Goal: Task Accomplishment & Management: Complete application form

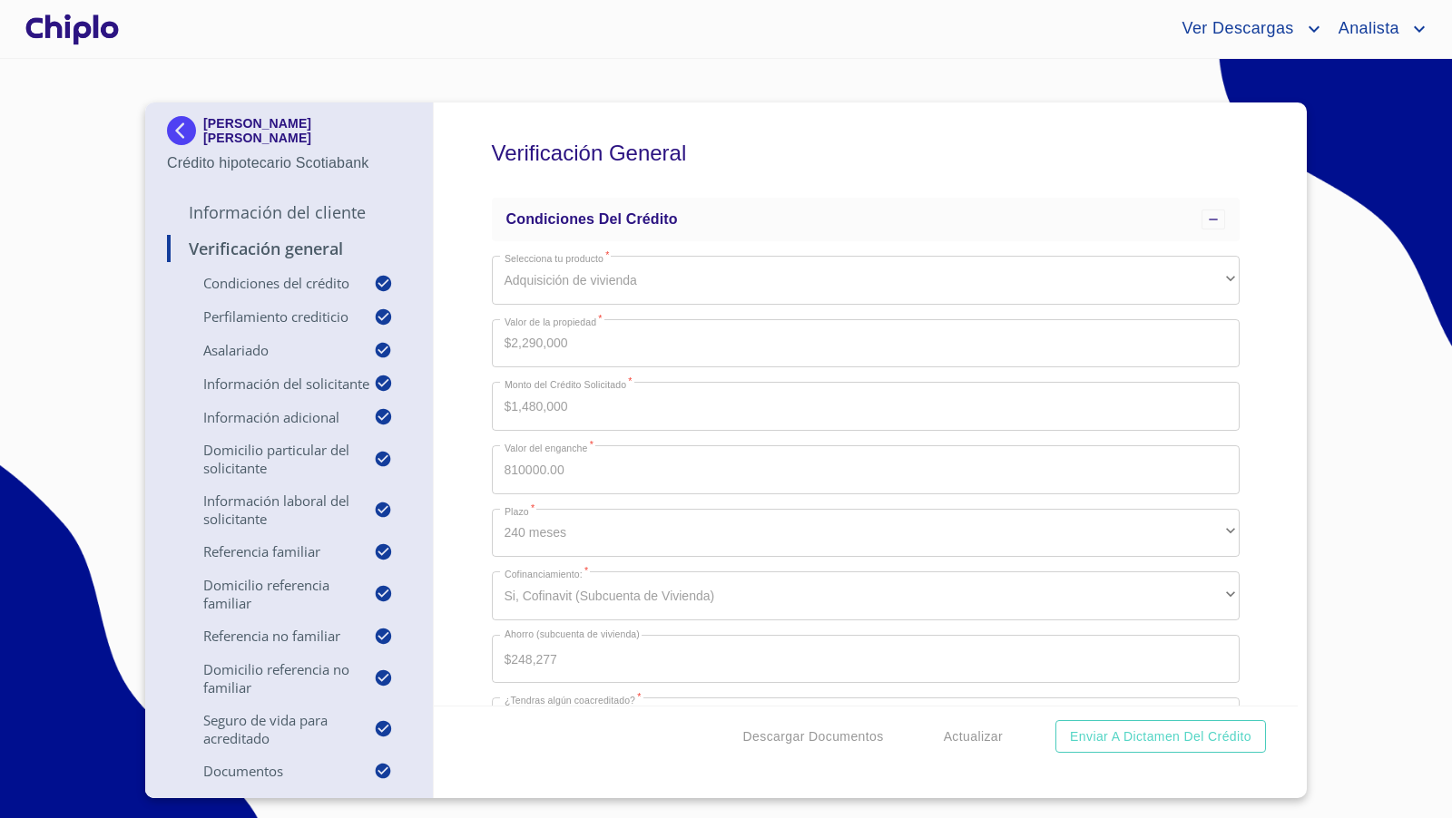
click at [1247, 263] on div "Verificación General Condiciones del Crédito Selecciona tu producto   * Adquisi…" at bounding box center [866, 404] width 865 height 603
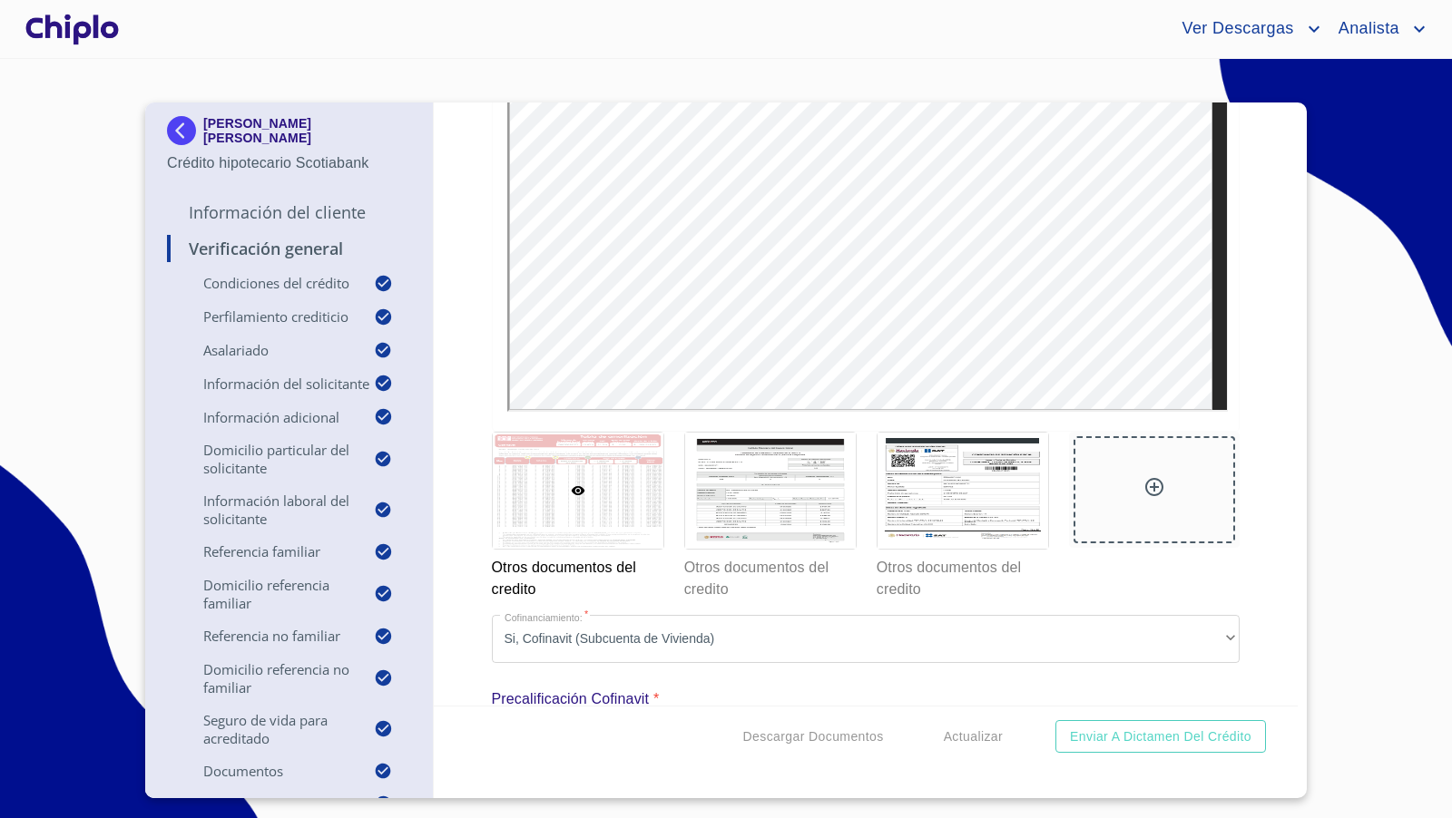
scroll to position [15049, 0]
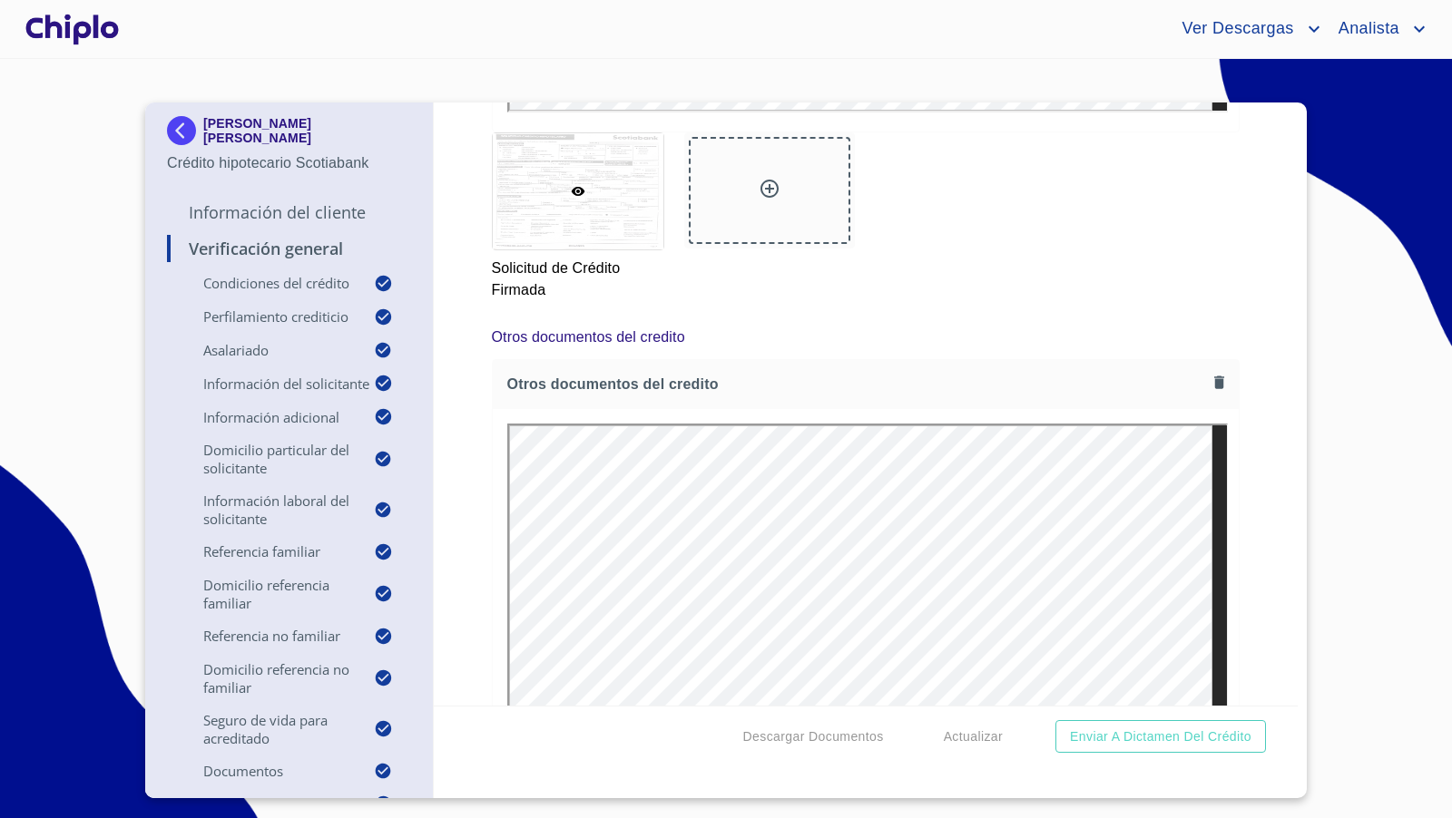
scroll to position [0, 0]
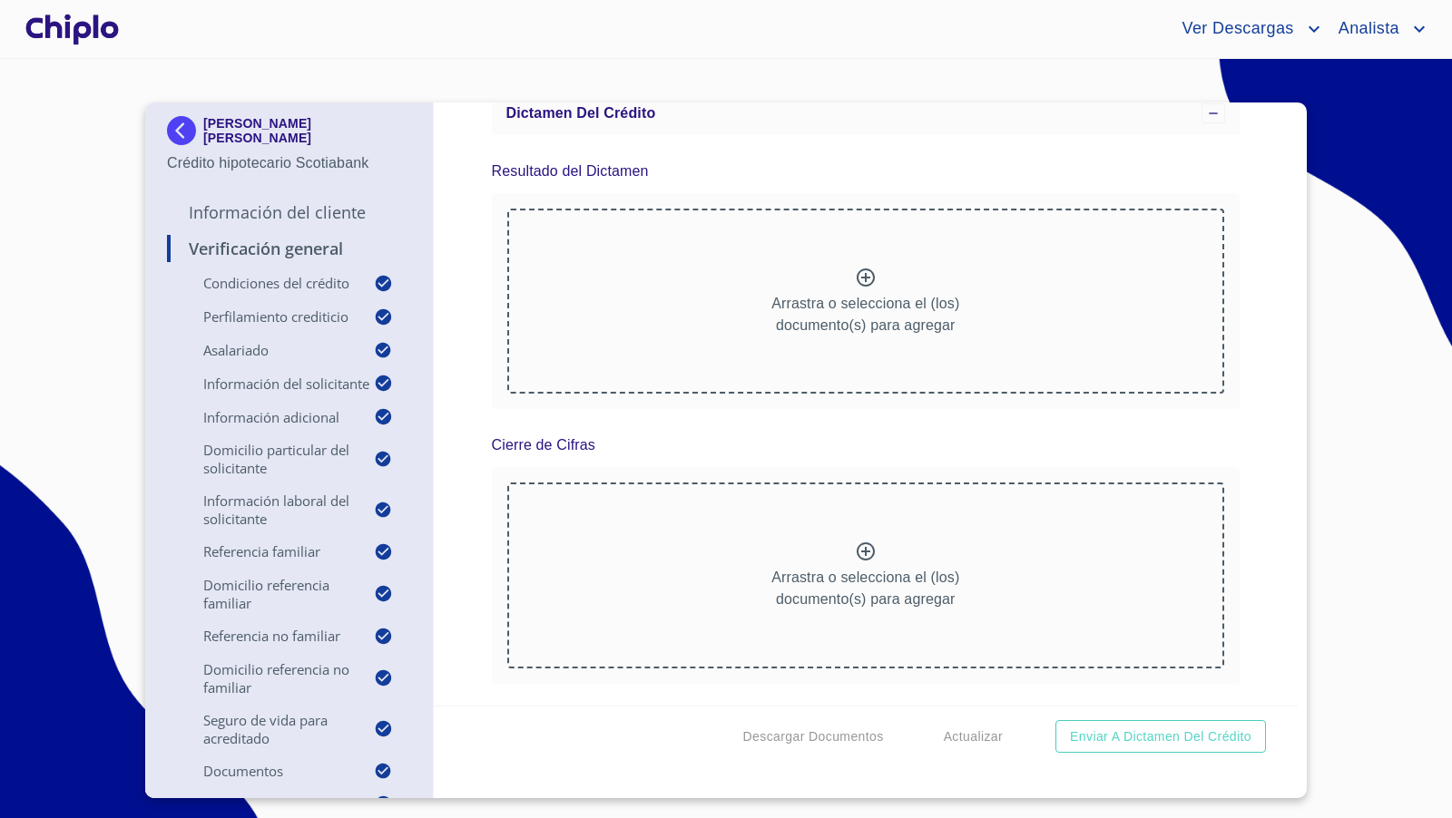
scroll to position [18928, 0]
click at [827, 738] on span "Descargar Documentos" at bounding box center [813, 737] width 141 height 23
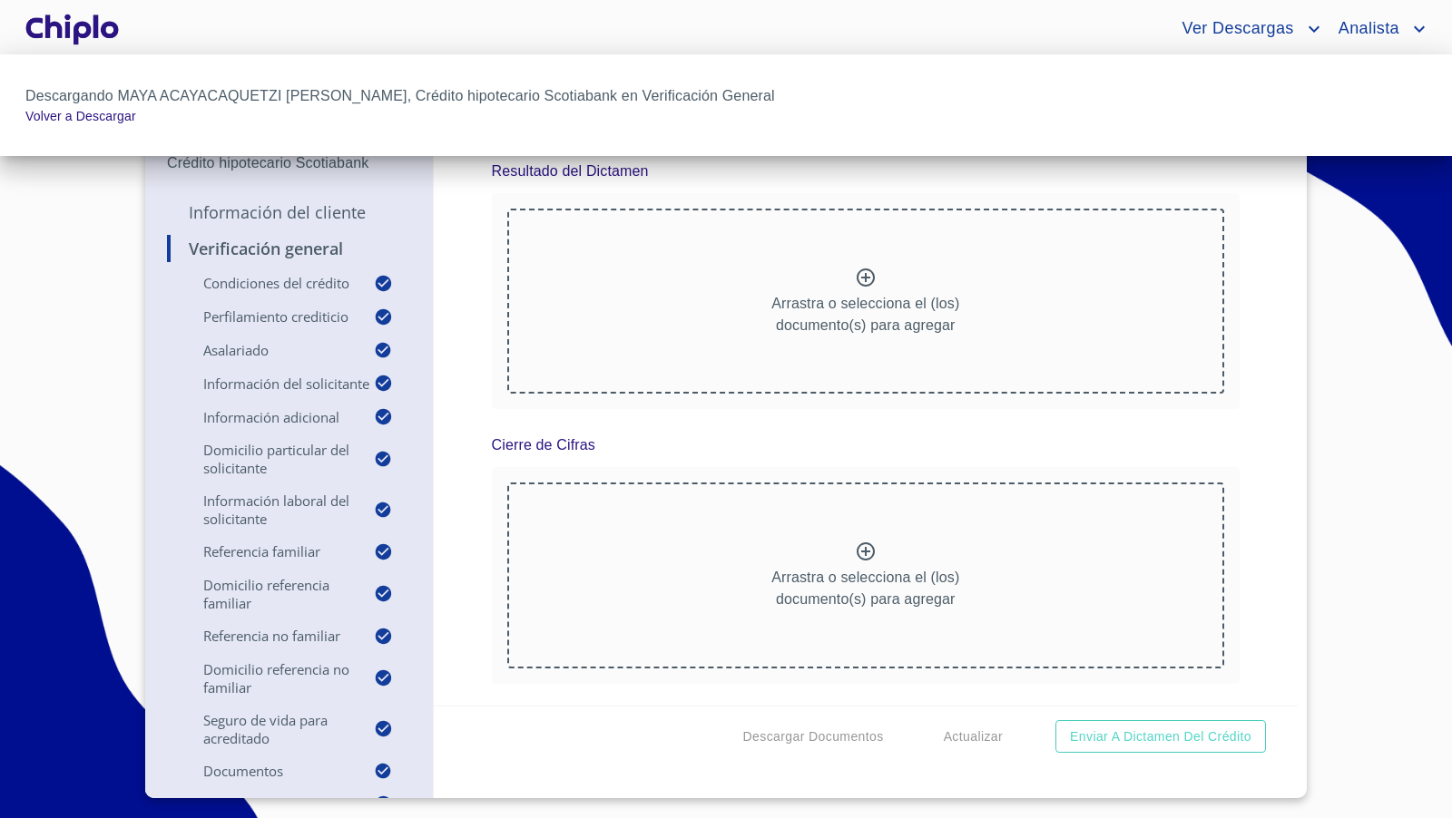
click at [438, 292] on div at bounding box center [726, 409] width 1452 height 818
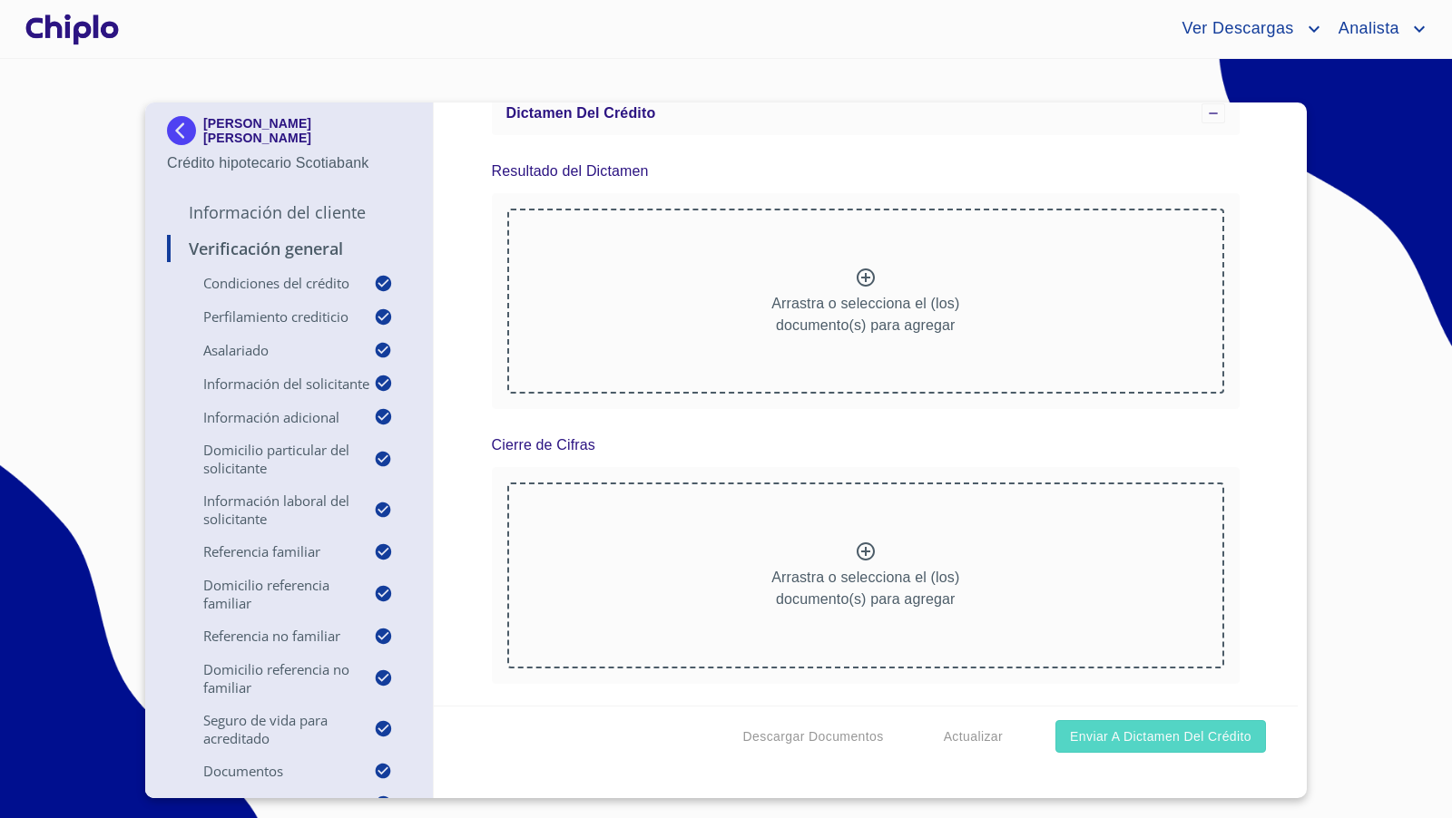
click at [1181, 740] on span "Enviar a Dictamen del Crédito" at bounding box center [1160, 737] width 181 height 23
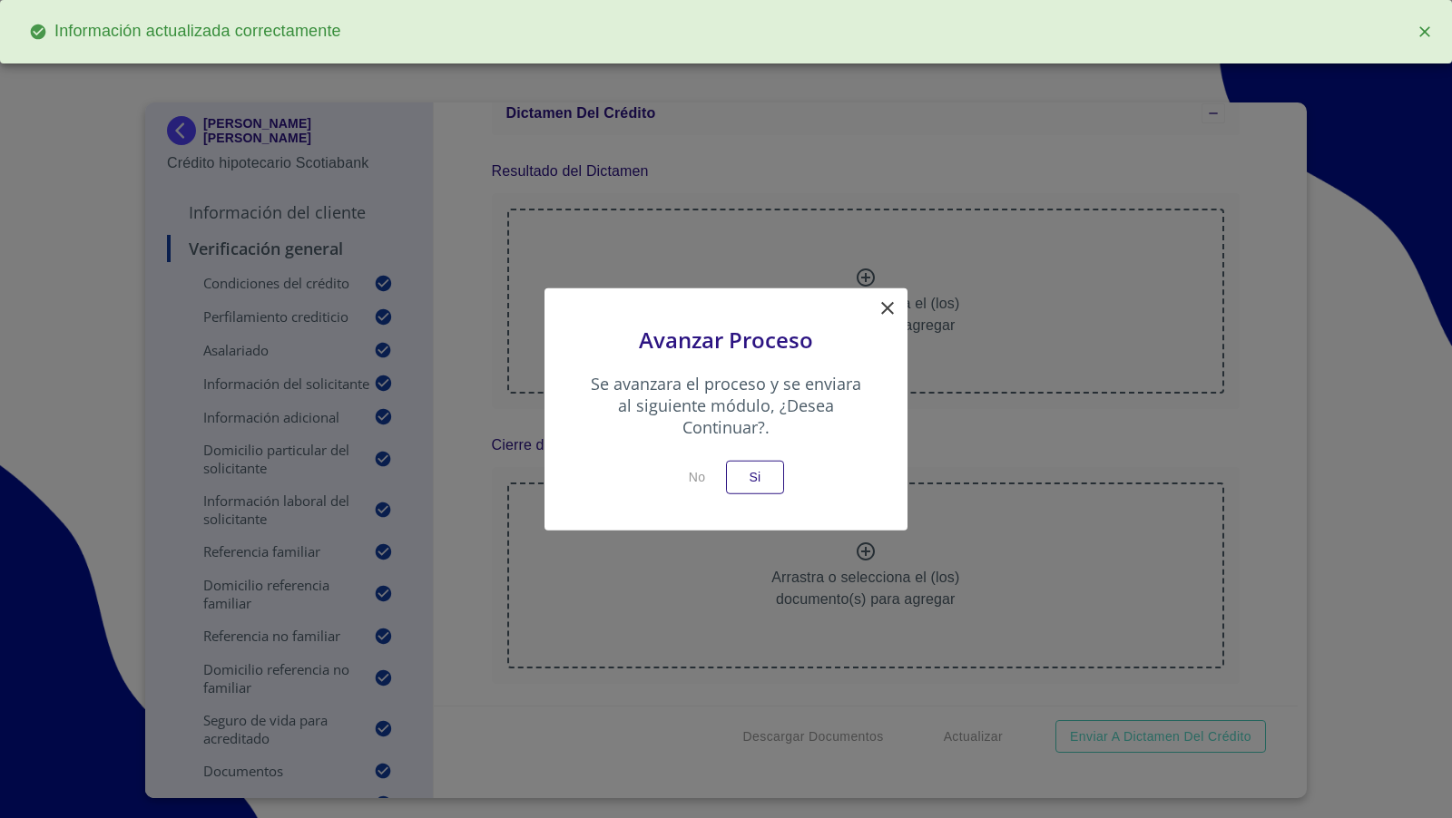
scroll to position [19259, 0]
click at [773, 474] on button "Si" at bounding box center [755, 478] width 58 height 34
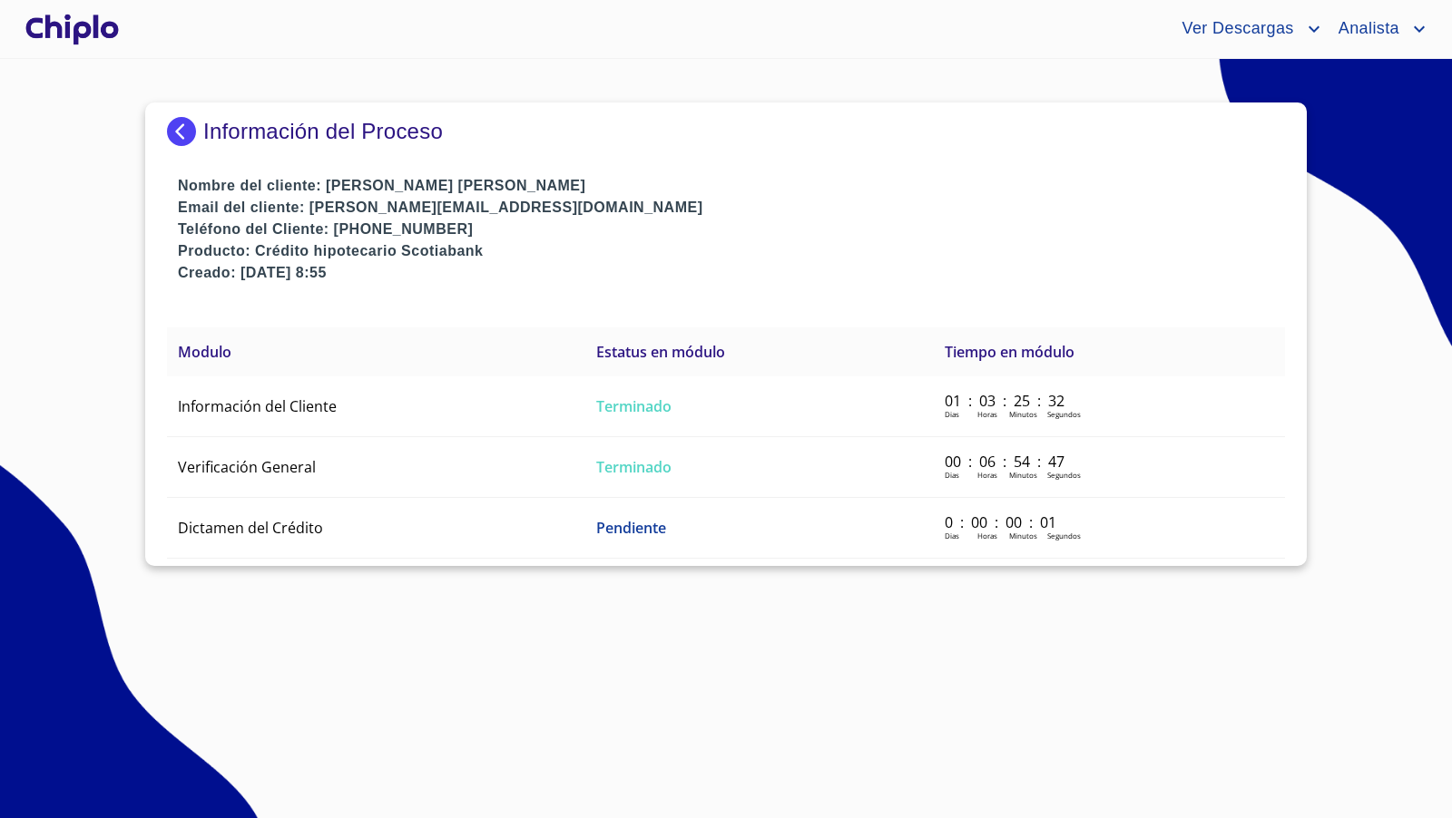
click at [99, 37] on div at bounding box center [72, 29] width 101 height 58
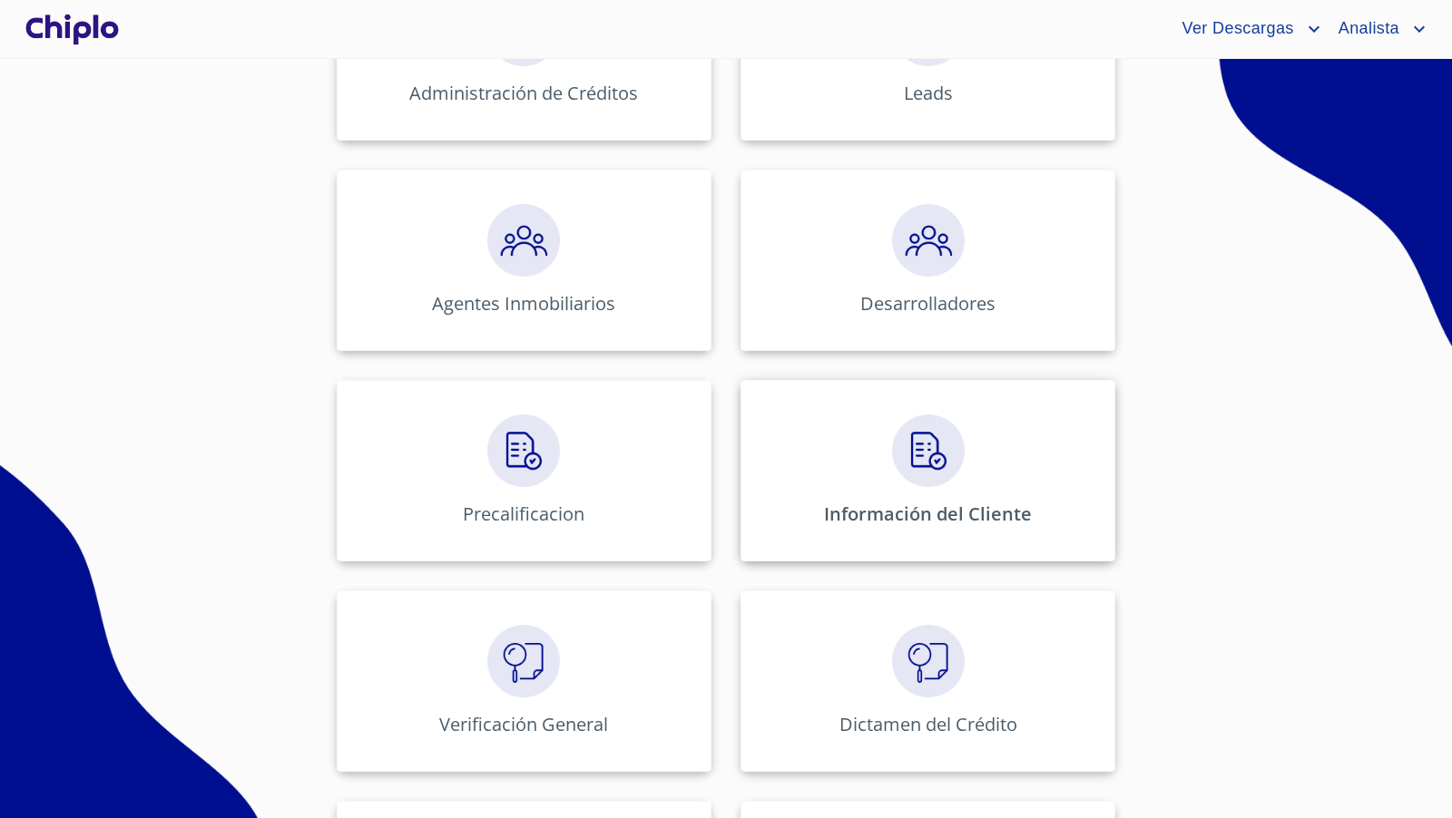
scroll to position [386, 0]
click at [944, 468] on img at bounding box center [928, 452] width 73 height 73
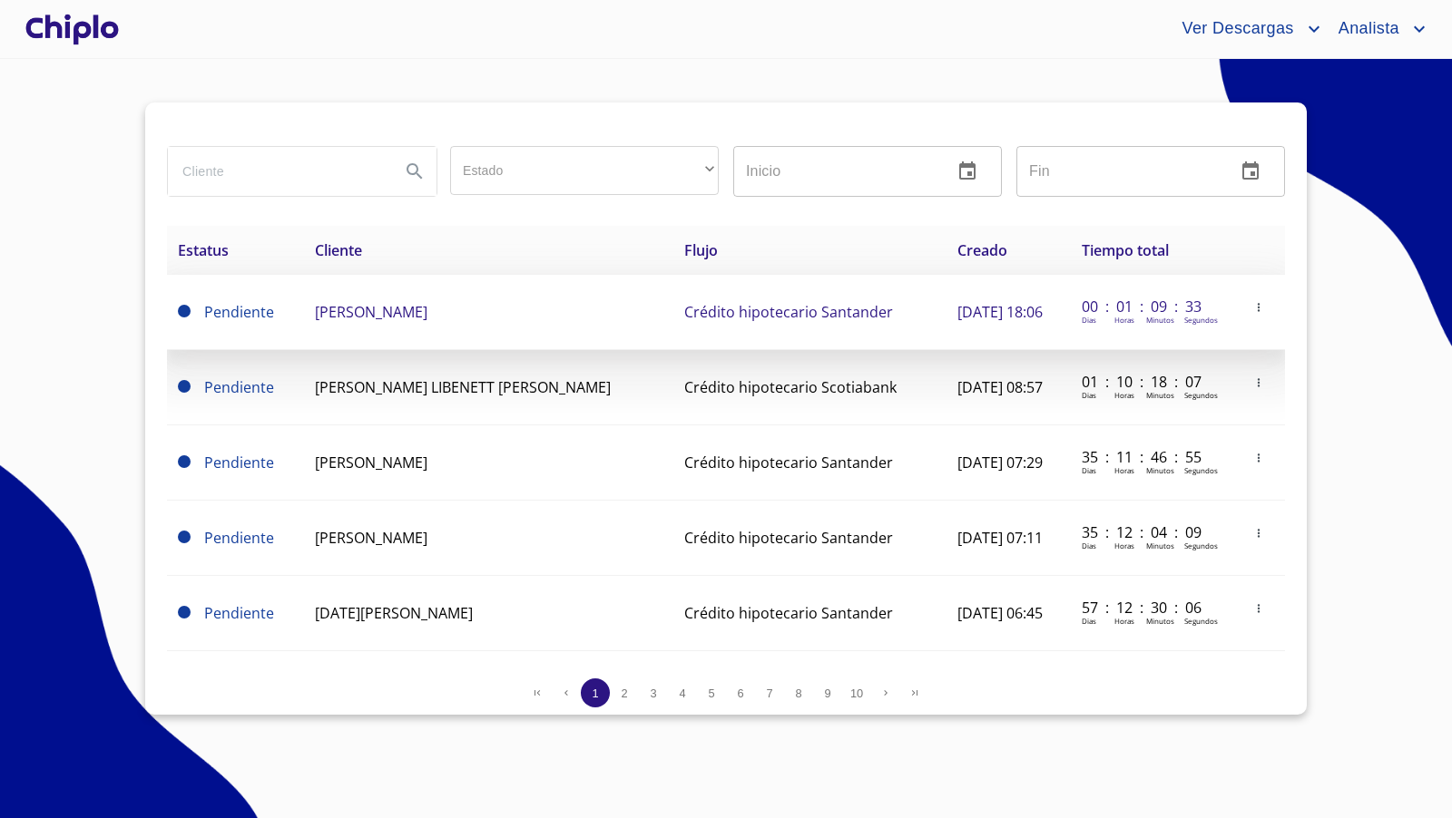
click at [1252, 306] on icon "button" at bounding box center [1258, 307] width 13 height 13
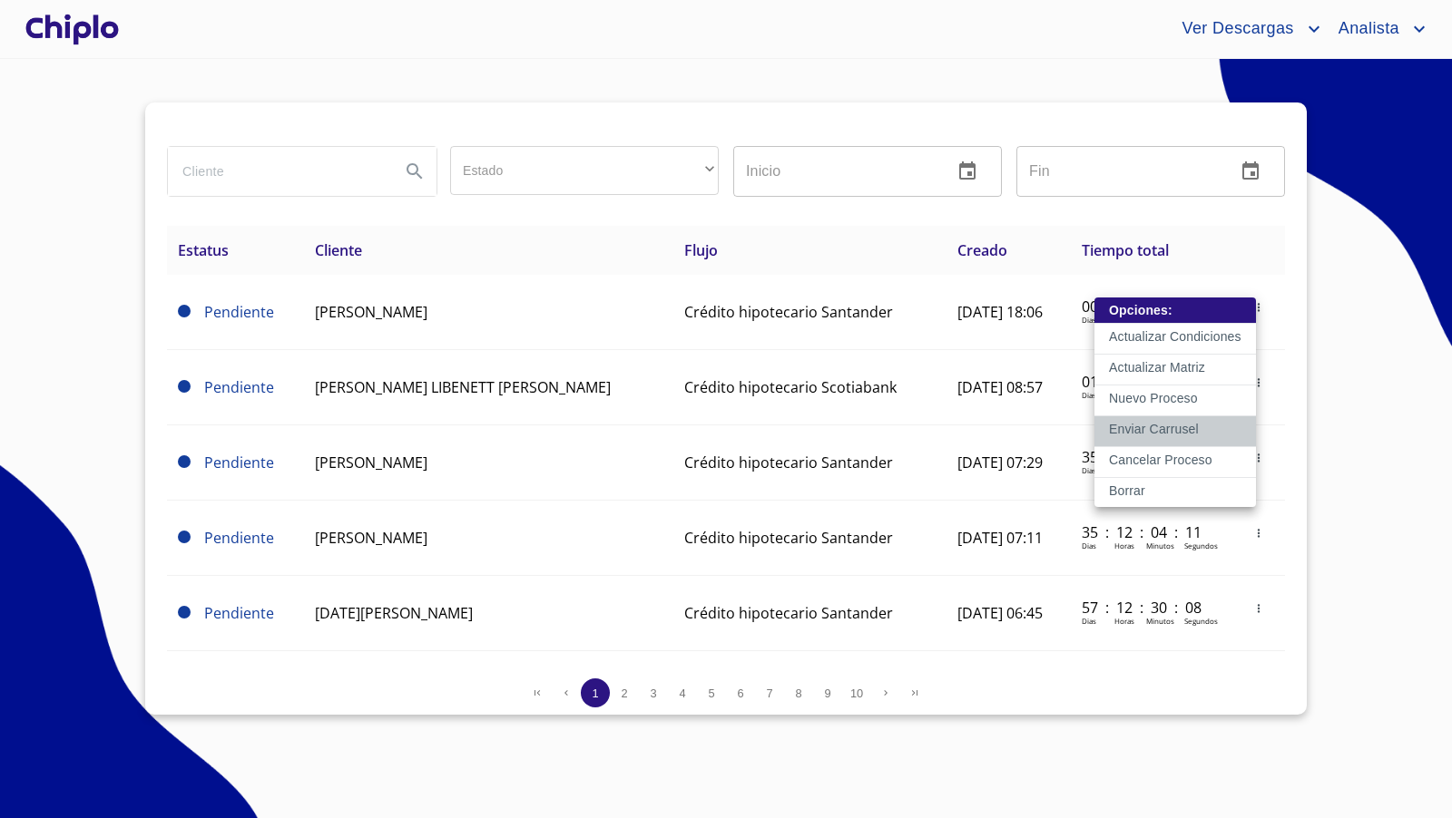
click at [1167, 429] on p "Enviar Carrusel" at bounding box center [1154, 429] width 90 height 18
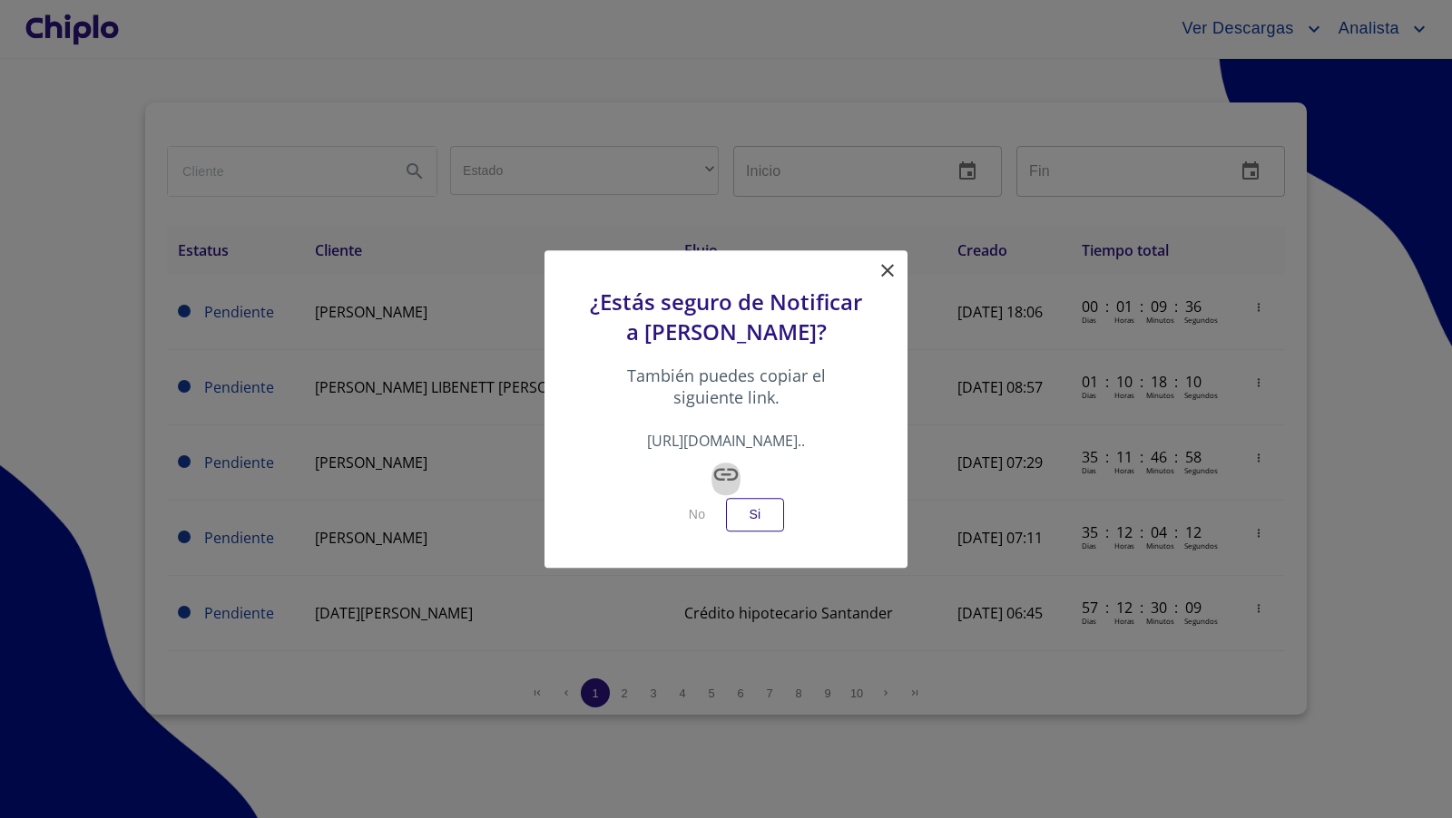
click at [728, 481] on icon "button" at bounding box center [726, 475] width 24 height 12
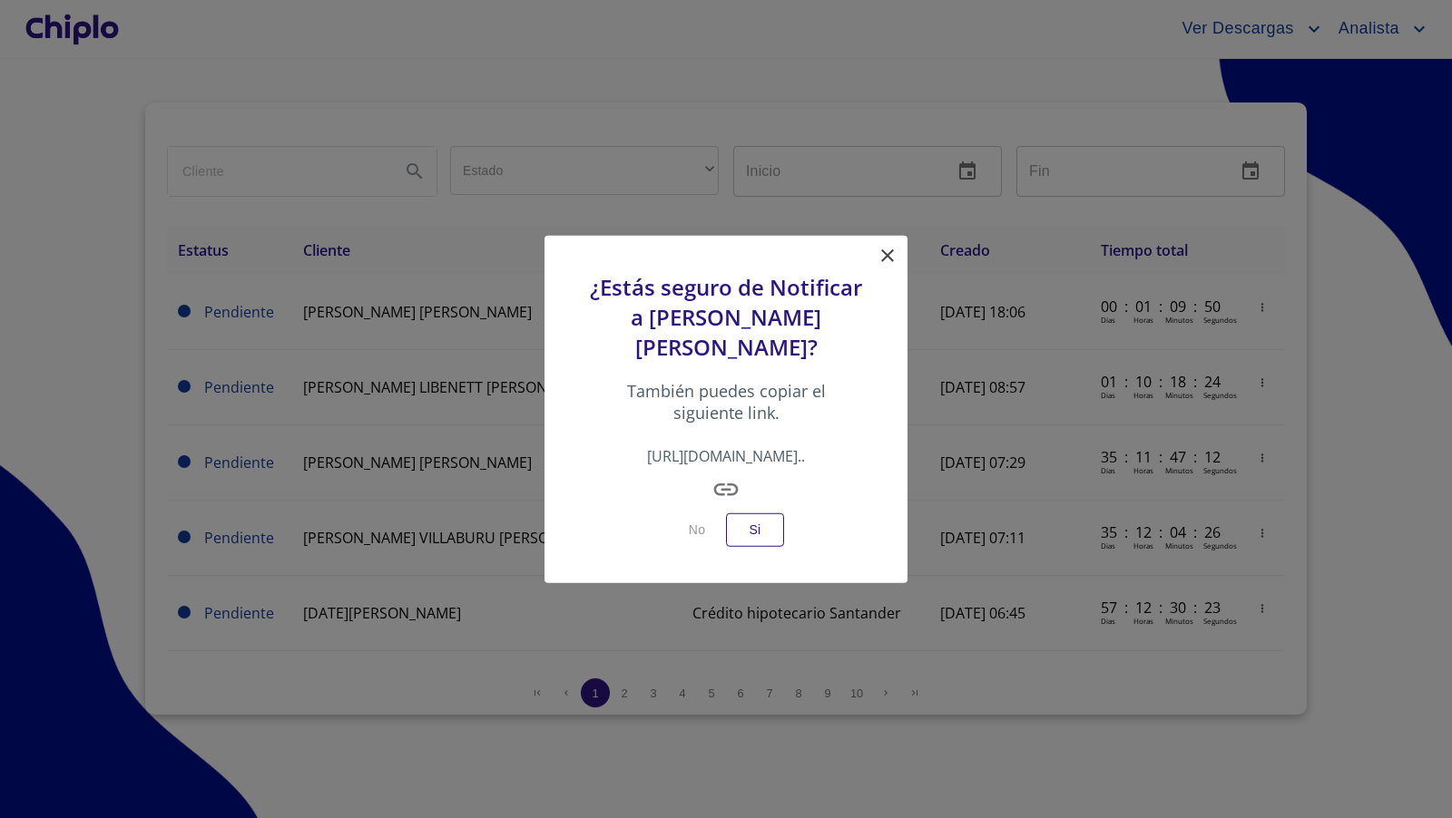
click at [891, 255] on icon at bounding box center [887, 256] width 22 height 22
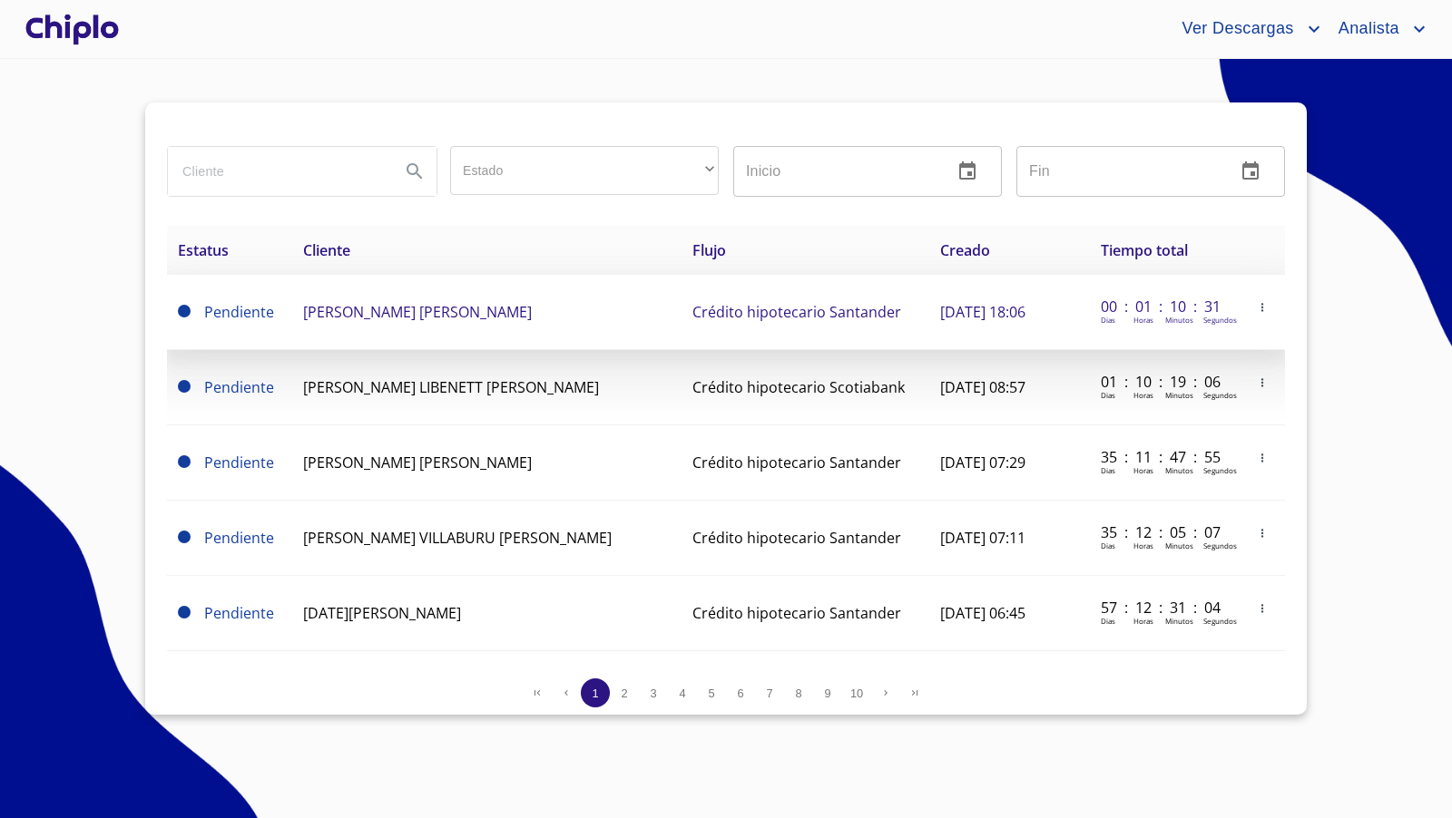
copy span "[PERSON_NAME]"
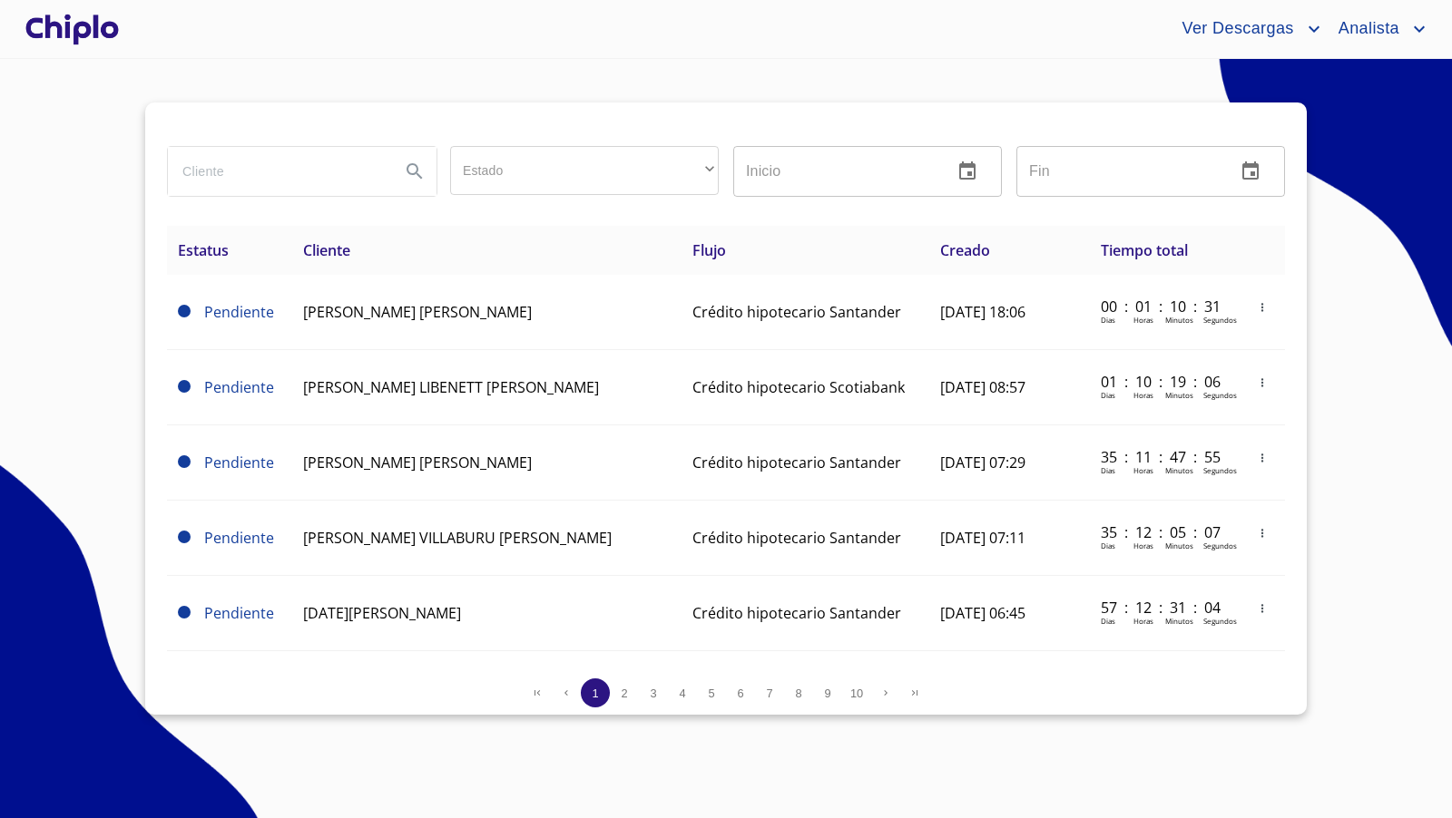
drag, startPoint x: 610, startPoint y: 312, endPoint x: 102, endPoint y: 467, distance: 531.2
click at [104, 467] on section "Estado ​ ​ Inicio ​ Fin ​ Estatus Cliente Flujo Creado Tiempo total Pendiente A…" at bounding box center [726, 438] width 1452 height 759
click at [107, 468] on section "Estado ​ ​ Inicio ​ Fin ​ Estatus Cliente Flujo Creado Tiempo total Pendiente A…" at bounding box center [726, 438] width 1452 height 759
click at [52, 21] on div at bounding box center [72, 29] width 101 height 58
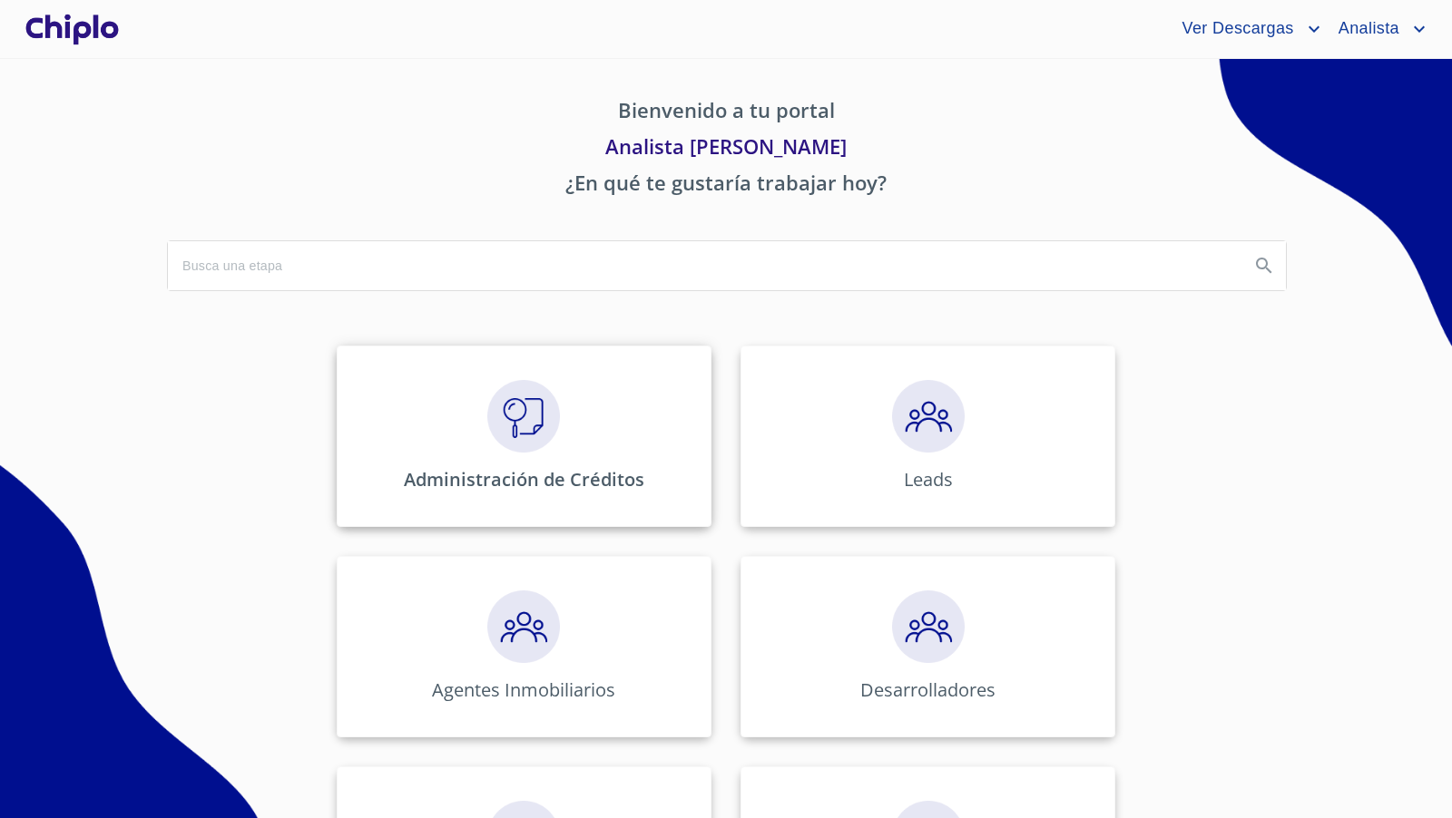
click at [527, 426] on img at bounding box center [523, 416] width 73 height 73
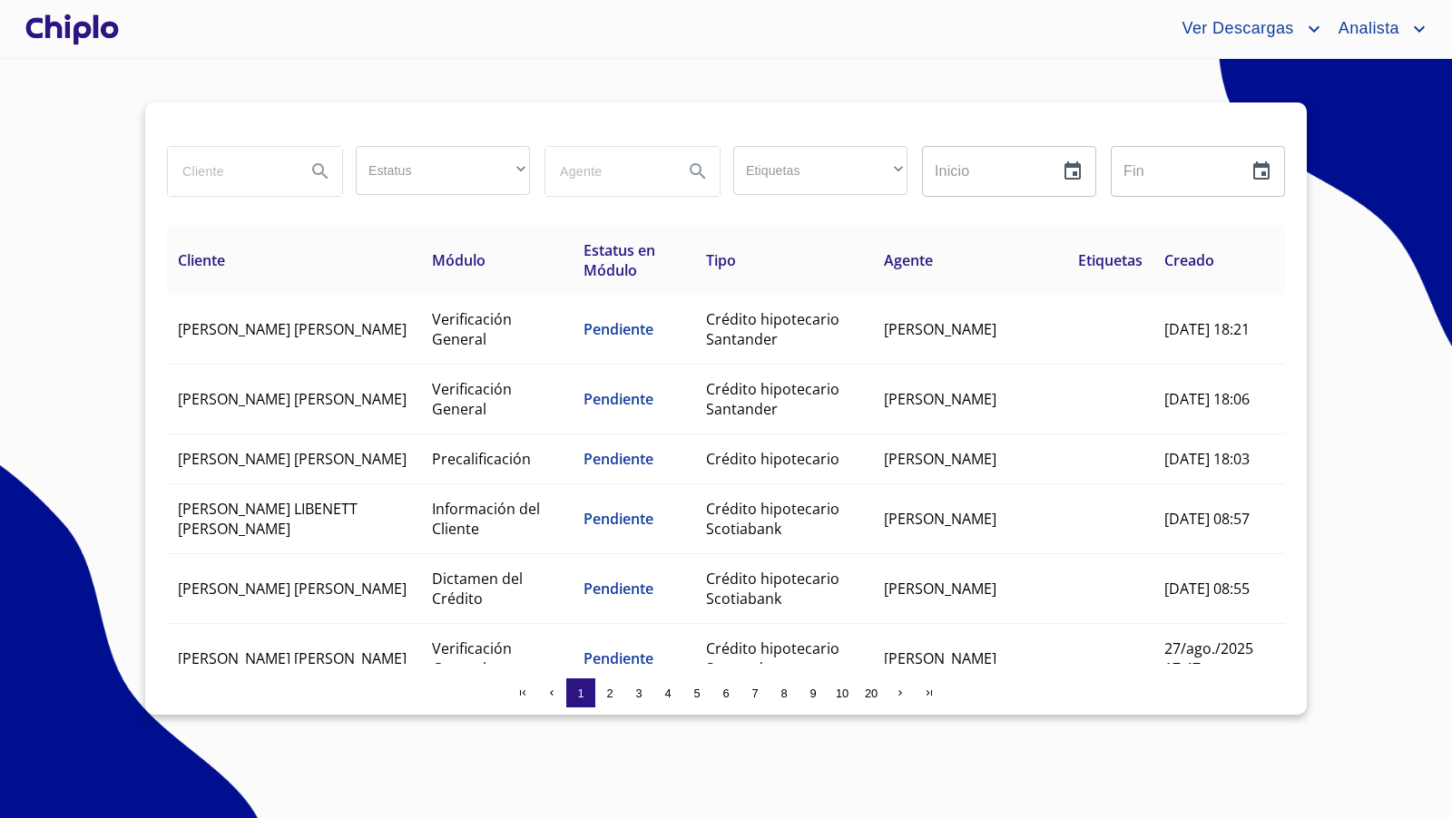
click at [220, 172] on input "search" at bounding box center [229, 171] width 123 height 49
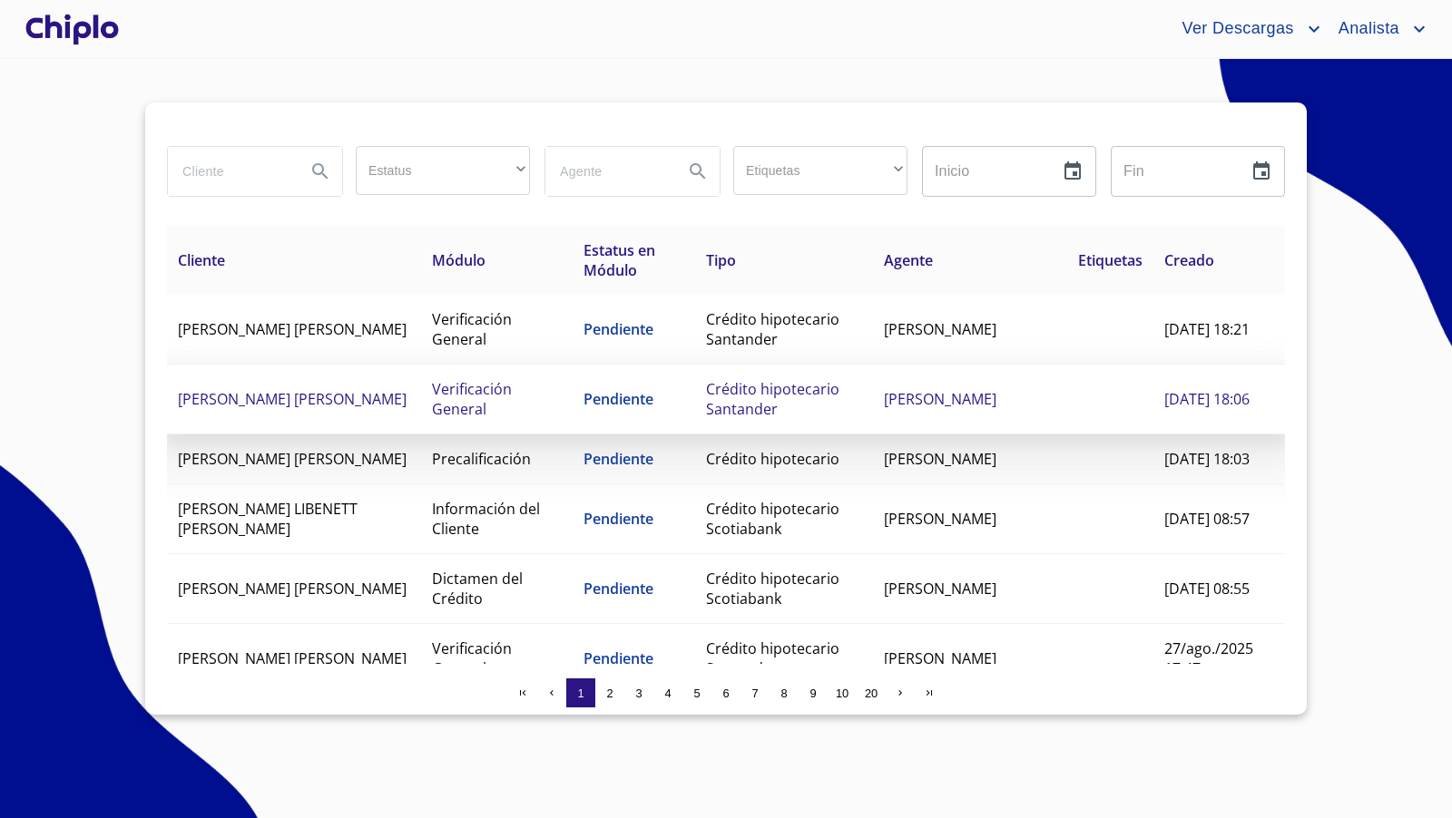
click at [281, 389] on span "[PERSON_NAME]" at bounding box center [292, 399] width 229 height 20
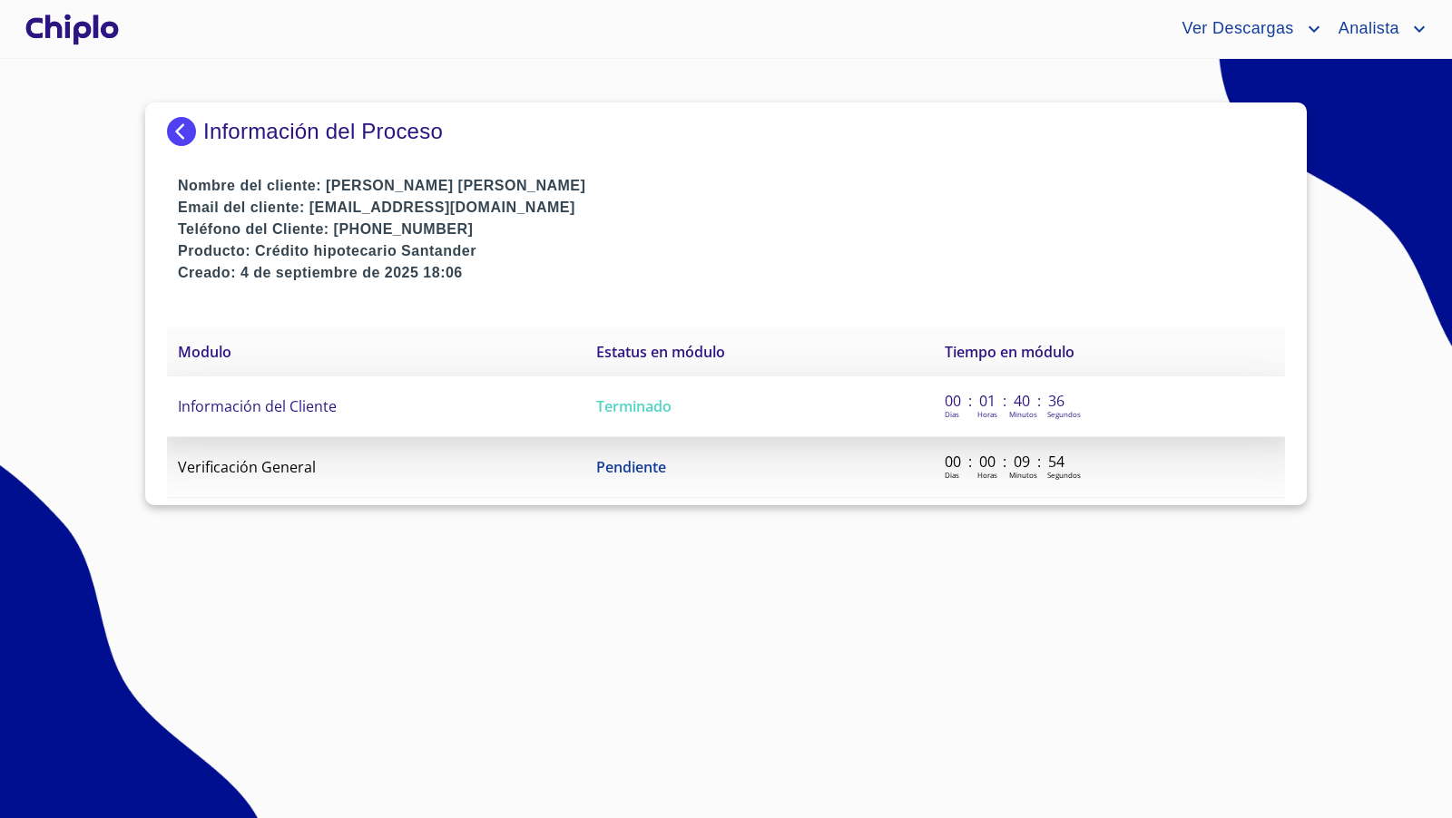
click at [308, 403] on span "Información del Cliente" at bounding box center [257, 406] width 159 height 20
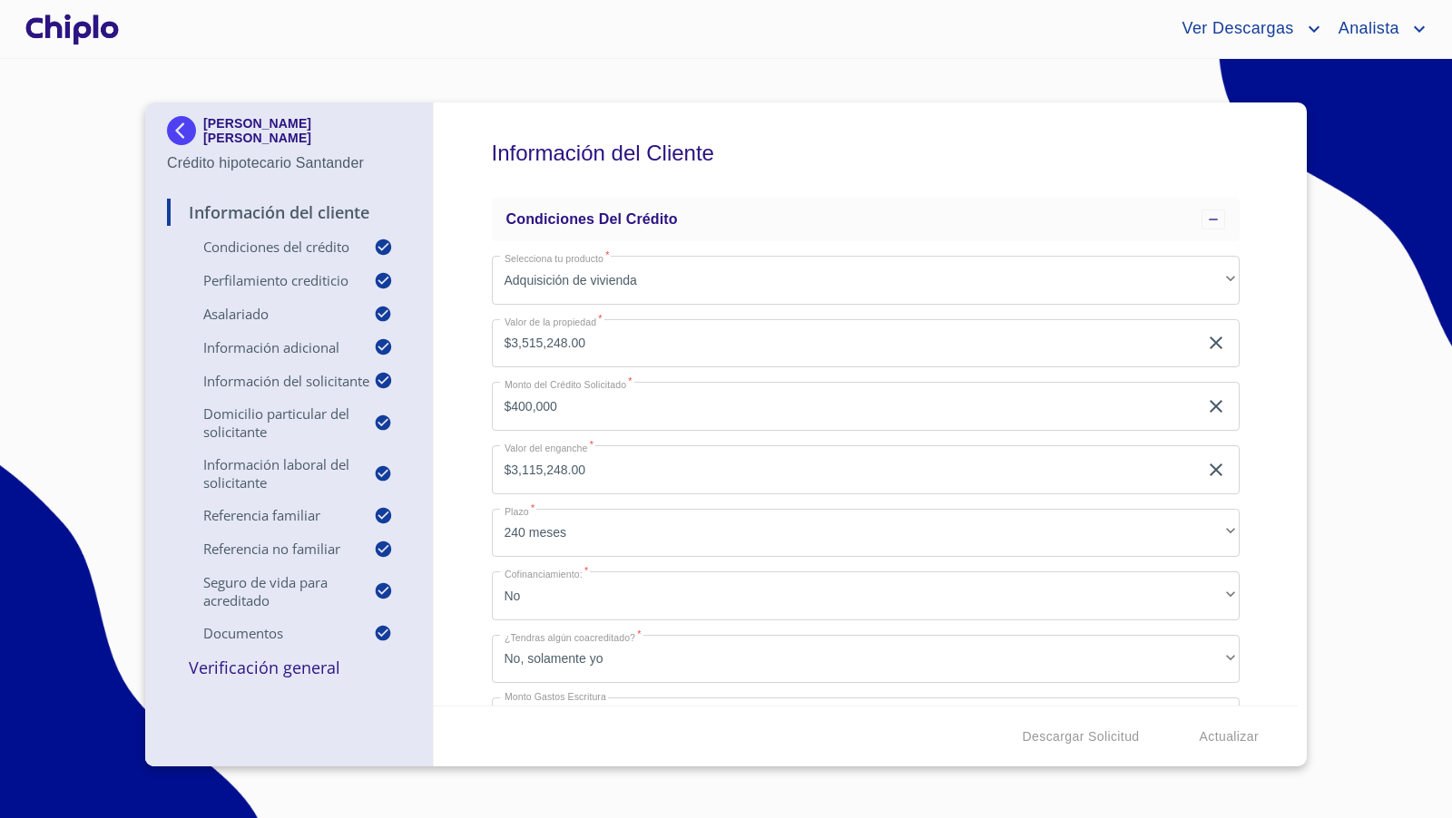
click at [1262, 551] on div "Información del Cliente Condiciones del Crédito Selecciona tu producto   * Adqu…" at bounding box center [866, 404] width 865 height 603
